Goal: Answer question/provide support: Share knowledge or assist other users

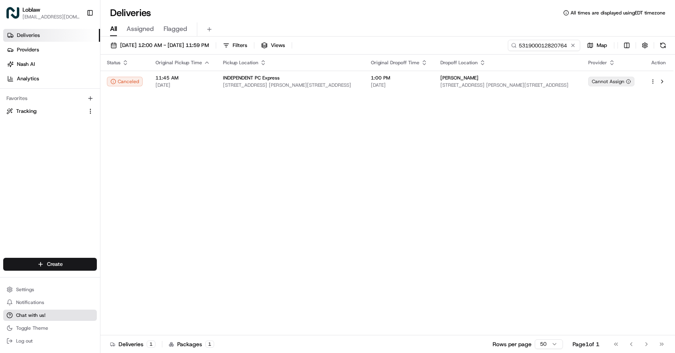
click at [30, 318] on span "Chat with us!" at bounding box center [30, 315] width 29 height 6
click at [30, 316] on span "Chat with us!" at bounding box center [30, 315] width 29 height 6
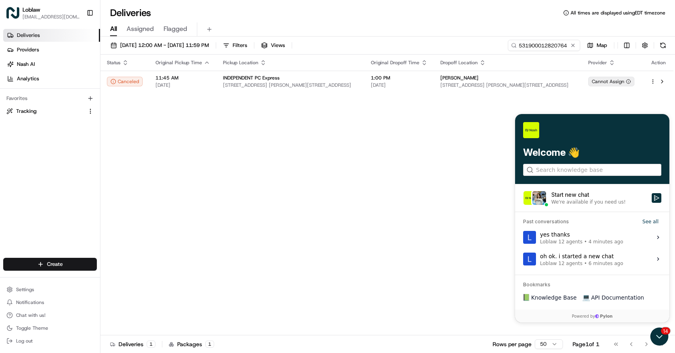
click at [578, 236] on div "yes thanks Loblaw 12 agents • 4 minutes ago" at bounding box center [581, 237] width 83 height 15
click at [523, 237] on button "View issue" at bounding box center [523, 237] width 0 height 0
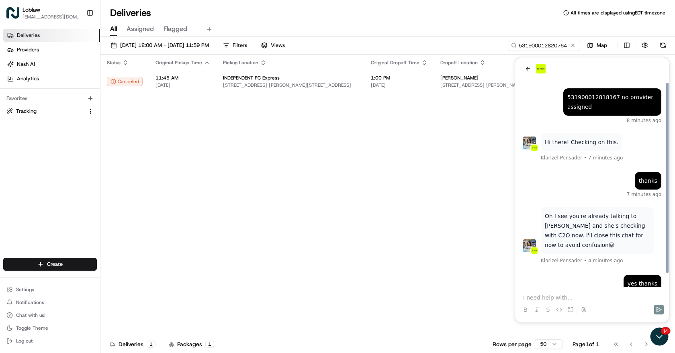
drag, startPoint x: 578, startPoint y: 243, endPoint x: 578, endPoint y: 200, distance: 43.4
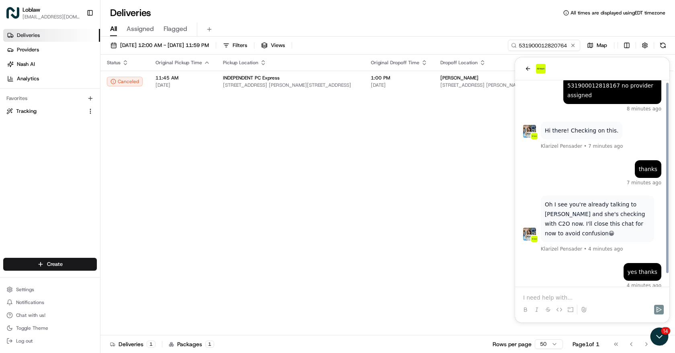
scroll to position [12, 0]
drag, startPoint x: 576, startPoint y: 179, endPoint x: 576, endPoint y: 211, distance: 32.1
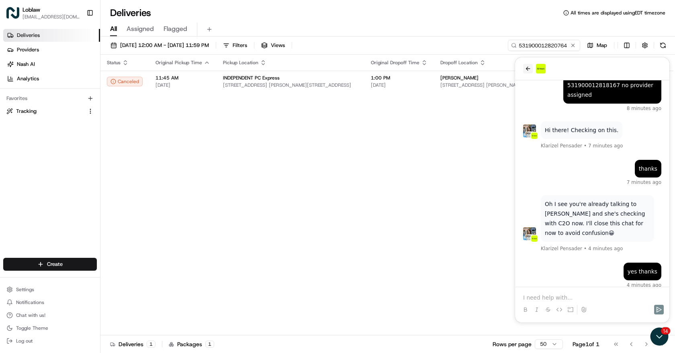
click at [527, 68] on icon "back" at bounding box center [528, 69] width 4 height 4
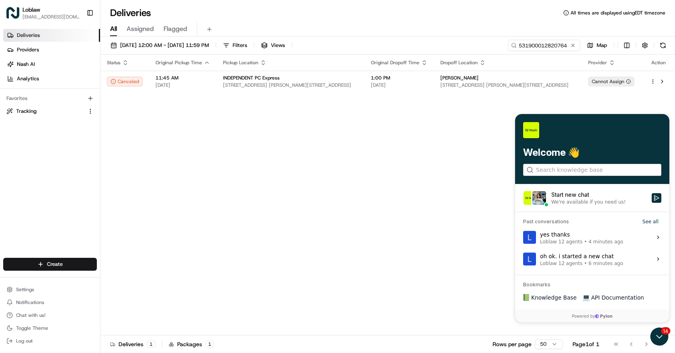
click at [571, 261] on span "Loblaw 12 agents" at bounding box center [561, 263] width 43 height 6
click at [523, 259] on button "View issue" at bounding box center [523, 259] width 0 height 0
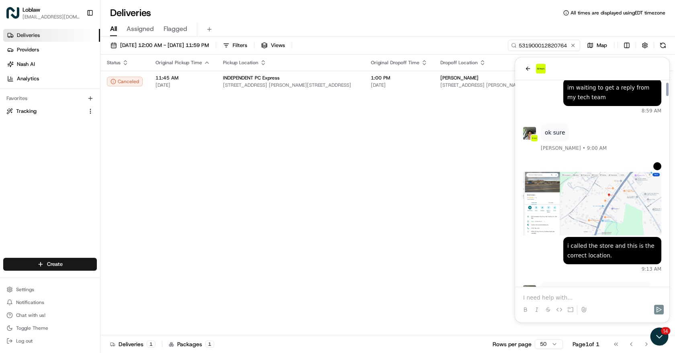
drag, startPoint x: 585, startPoint y: 189, endPoint x: 585, endPoint y: 148, distance: 40.6
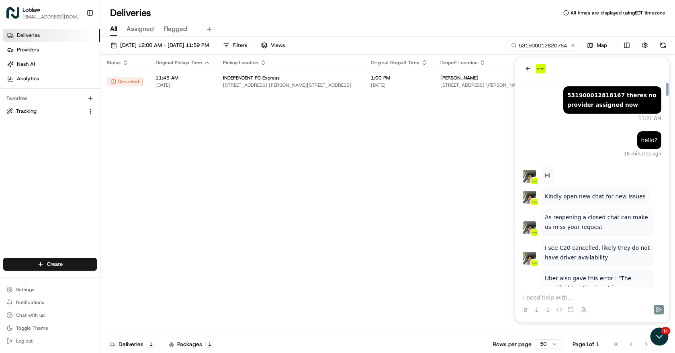
scroll to position [3720, 0]
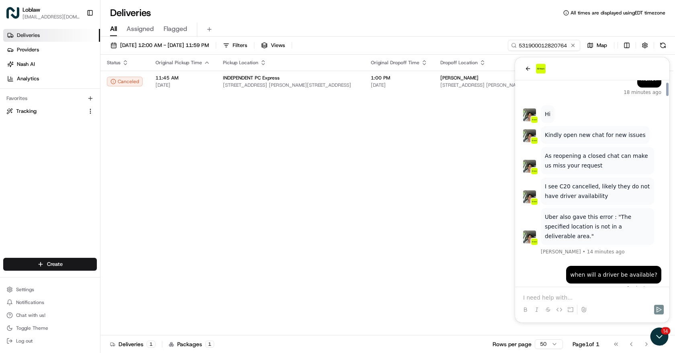
drag, startPoint x: 584, startPoint y: 151, endPoint x: 583, endPoint y: 215, distance: 64.3
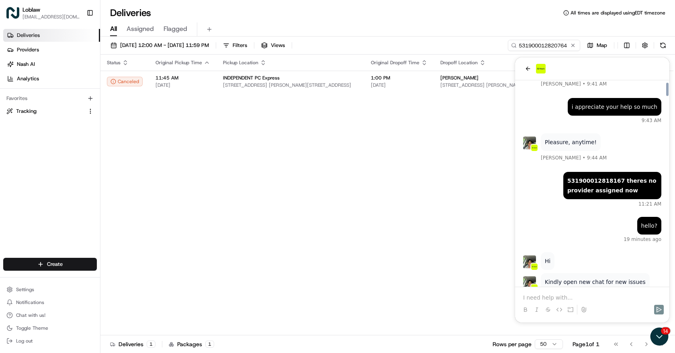
drag, startPoint x: 572, startPoint y: 243, endPoint x: 571, endPoint y: 228, distance: 15.3
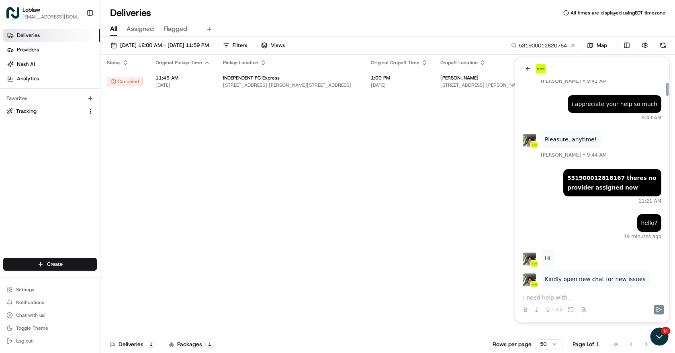
scroll to position [3580, 0]
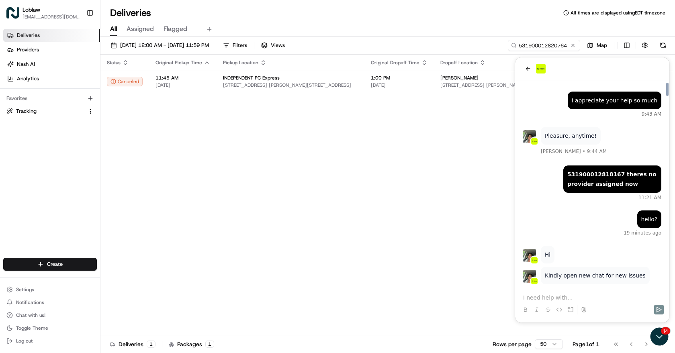
drag, startPoint x: 572, startPoint y: 172, endPoint x: 572, endPoint y: 182, distance: 10.0
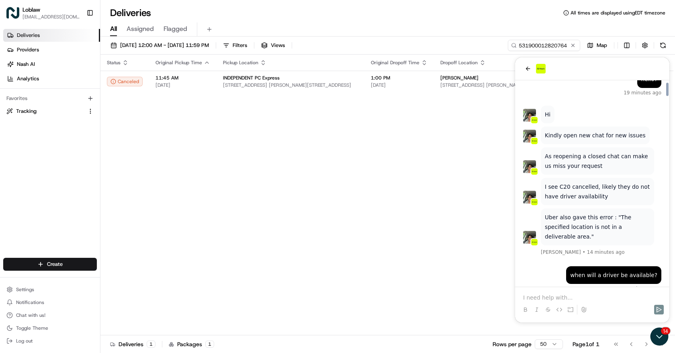
drag, startPoint x: 575, startPoint y: 176, endPoint x: 574, endPoint y: 190, distance: 13.7
drag, startPoint x: 564, startPoint y: 182, endPoint x: 564, endPoint y: 198, distance: 16.9
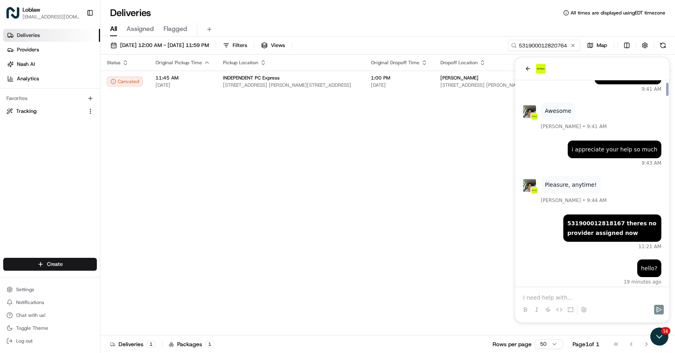
drag, startPoint x: 620, startPoint y: 220, endPoint x: 621, endPoint y: 195, distance: 24.9
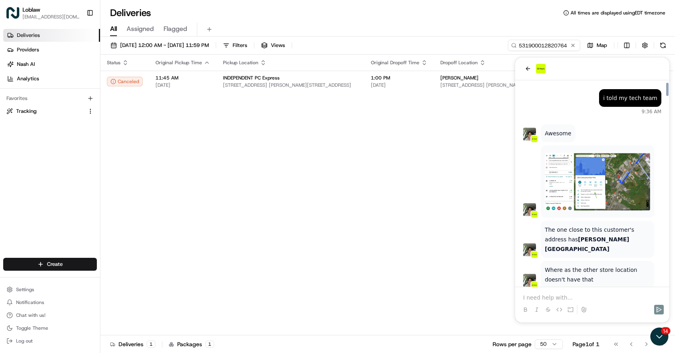
drag, startPoint x: 621, startPoint y: 195, endPoint x: 621, endPoint y: 144, distance: 50.6
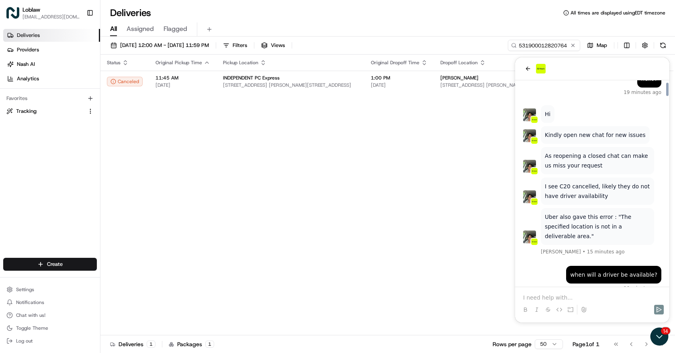
drag, startPoint x: 619, startPoint y: 148, endPoint x: 611, endPoint y: 210, distance: 62.0
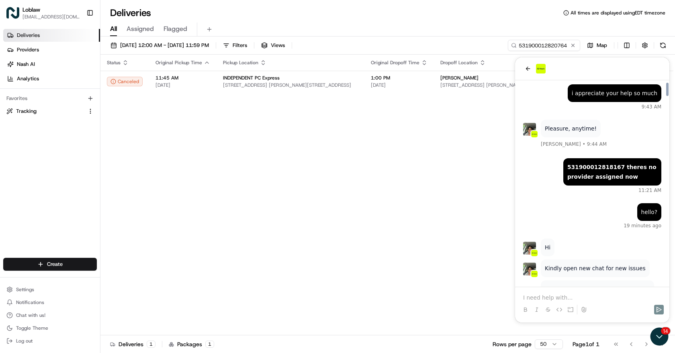
drag, startPoint x: 582, startPoint y: 200, endPoint x: 584, endPoint y: 171, distance: 29.4
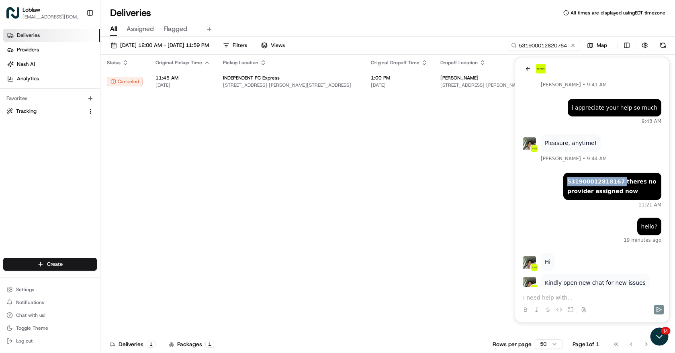
drag, startPoint x: 616, startPoint y: 105, endPoint x: 566, endPoint y: 104, distance: 50.2
click at [566, 173] on div "​ 531900012818167 theres no provider assigned now ​" at bounding box center [612, 186] width 98 height 27
copy div "​ 531900012818167"
click at [598, 178] on b "531900012818167 theres no provider assigned now" at bounding box center [611, 186] width 89 height 16
drag, startPoint x: 568, startPoint y: 104, endPoint x: 615, endPoint y: 102, distance: 46.2
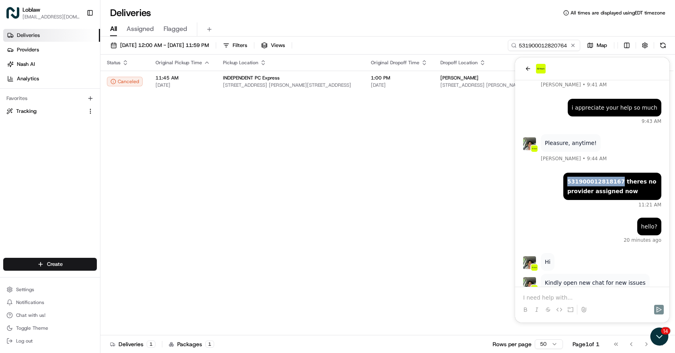
click at [615, 178] on b "531900012818167 theres no provider assigned now" at bounding box center [611, 186] width 89 height 16
copy b "531900012818167"
